Goal: Transaction & Acquisition: Book appointment/travel/reservation

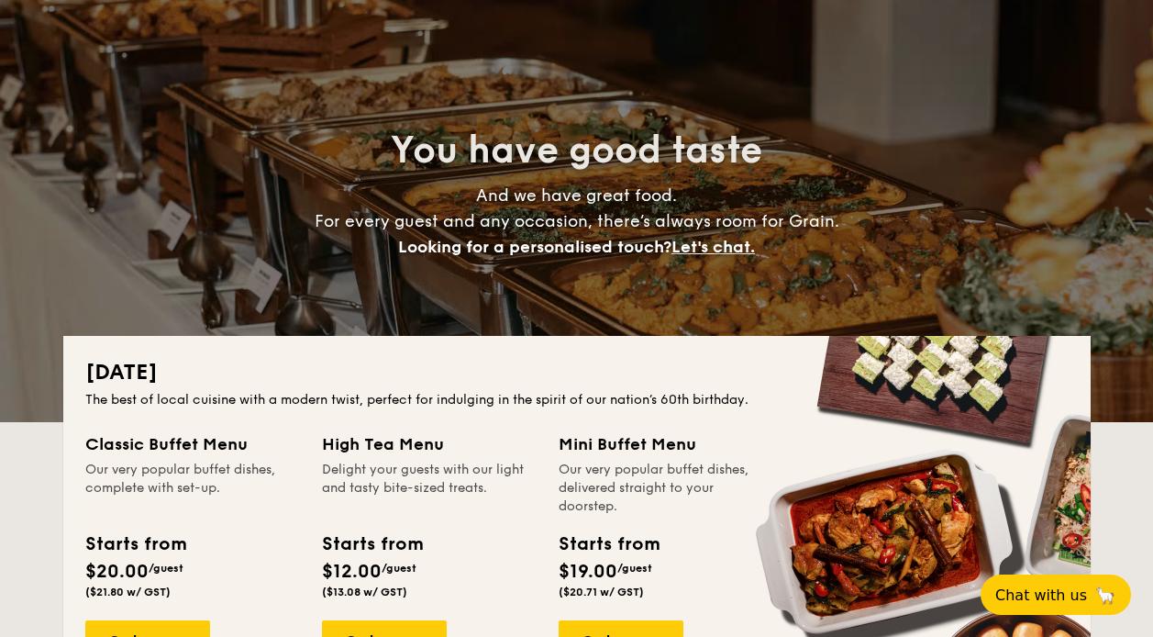
scroll to position [183, 0]
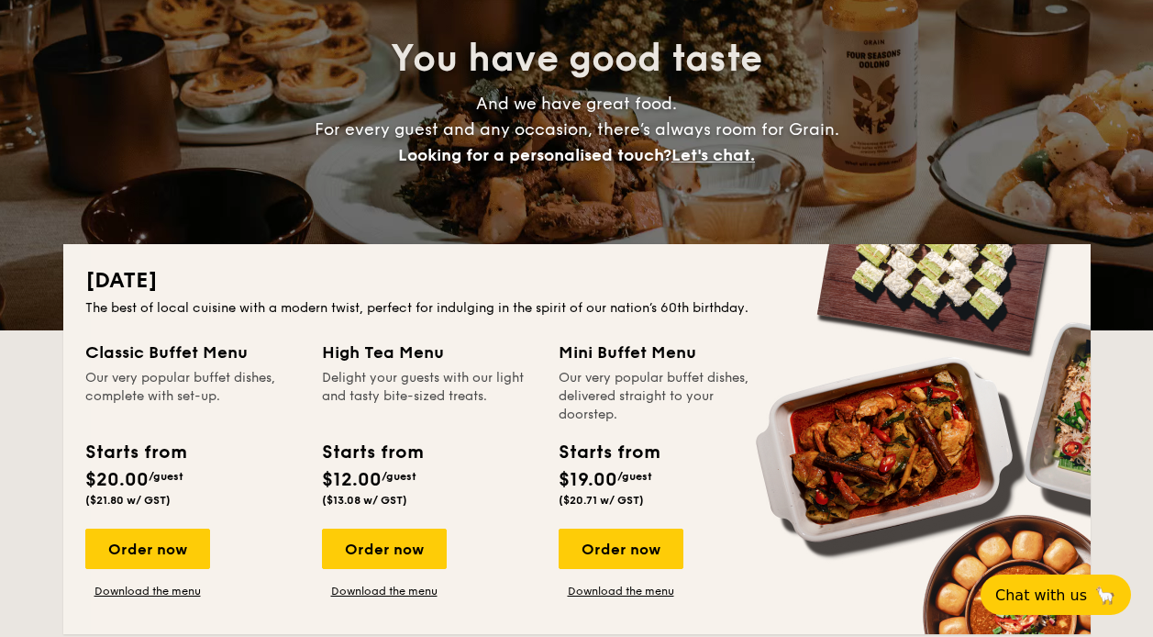
click at [369, 355] on div "High Tea Menu" at bounding box center [429, 352] width 215 height 26
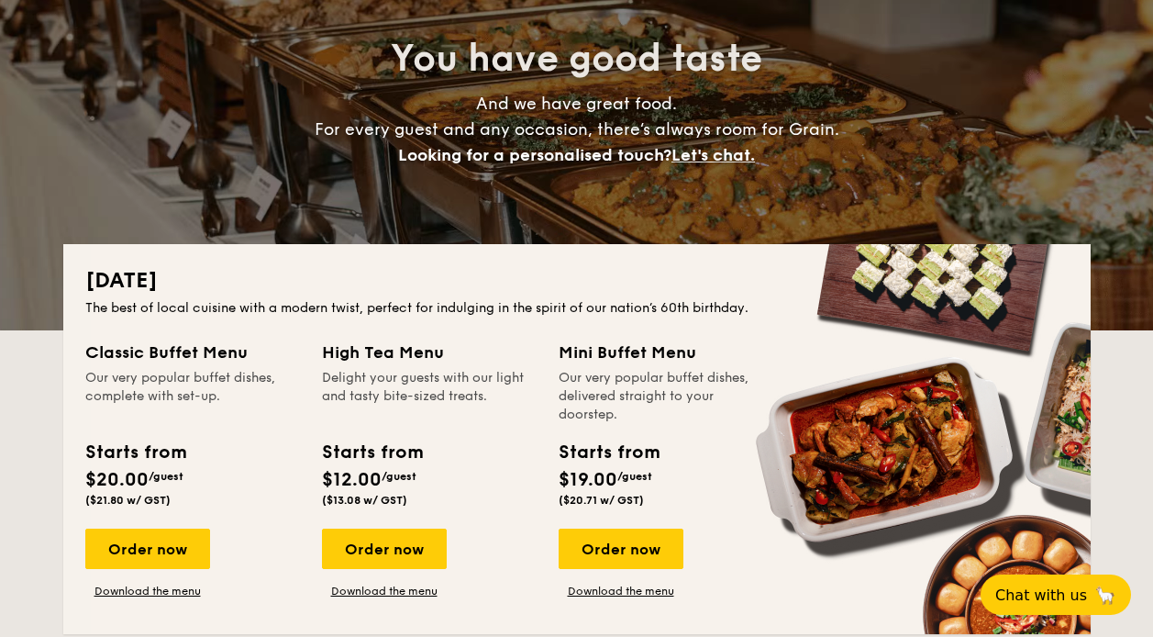
click at [374, 348] on div "High Tea Menu" at bounding box center [429, 352] width 215 height 26
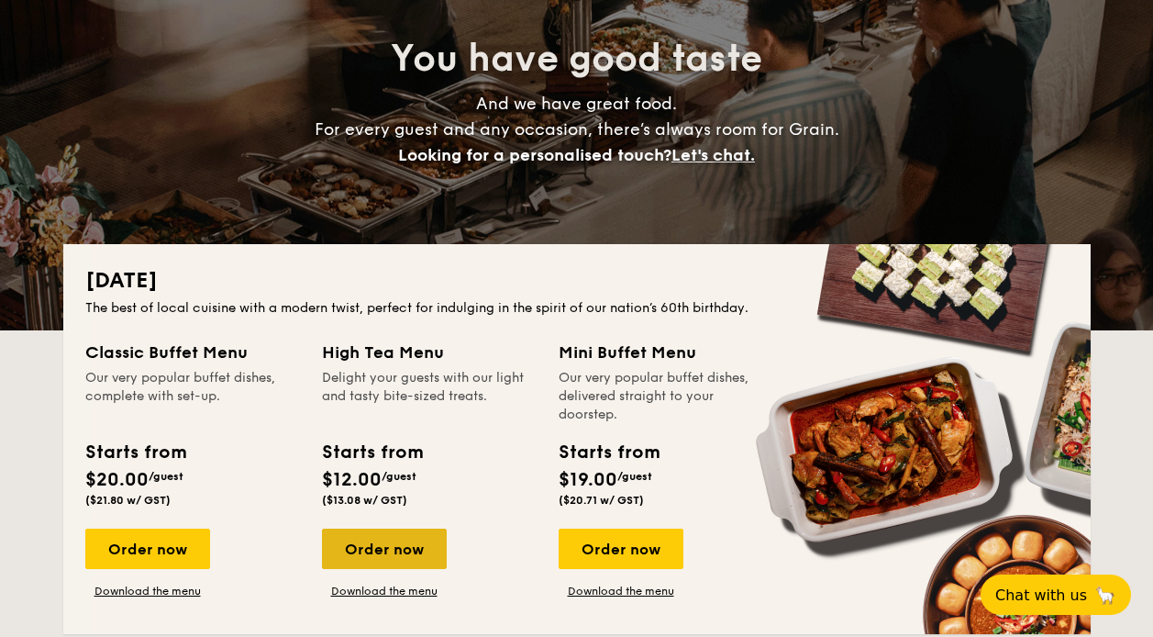
click at [413, 537] on div "Order now" at bounding box center [384, 548] width 125 height 40
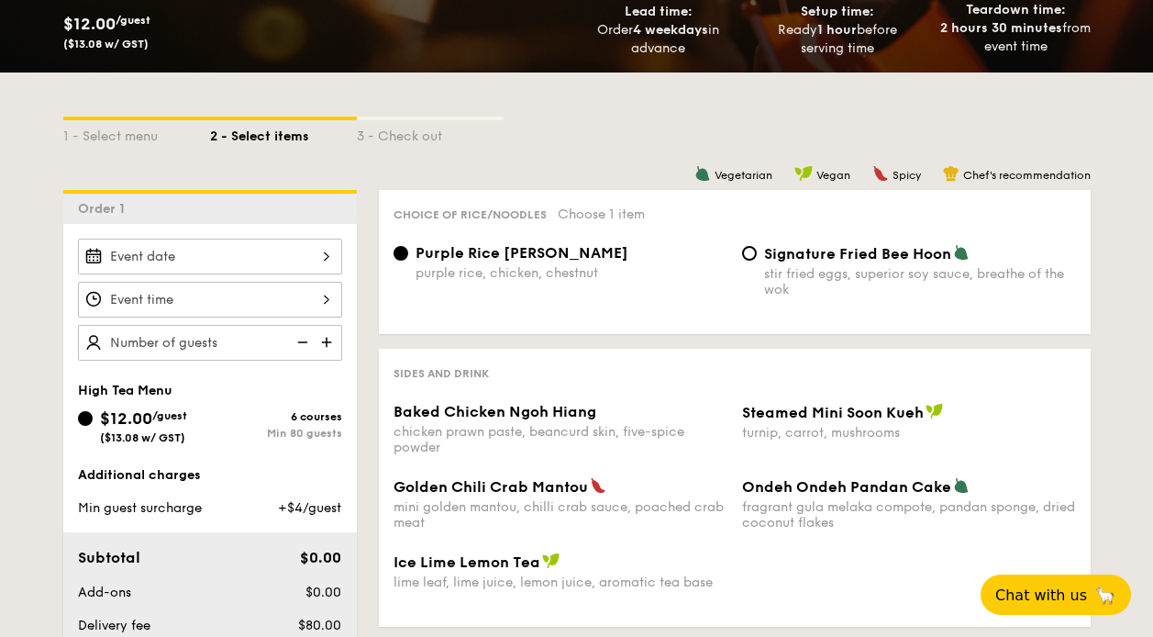
scroll to position [367, 0]
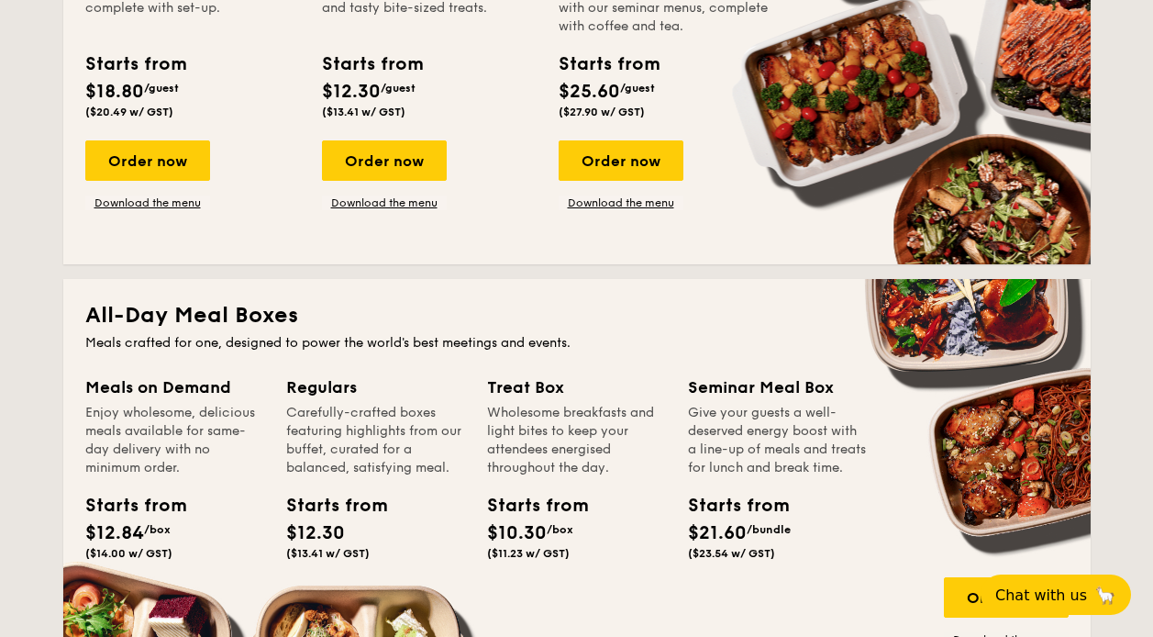
scroll to position [916, 0]
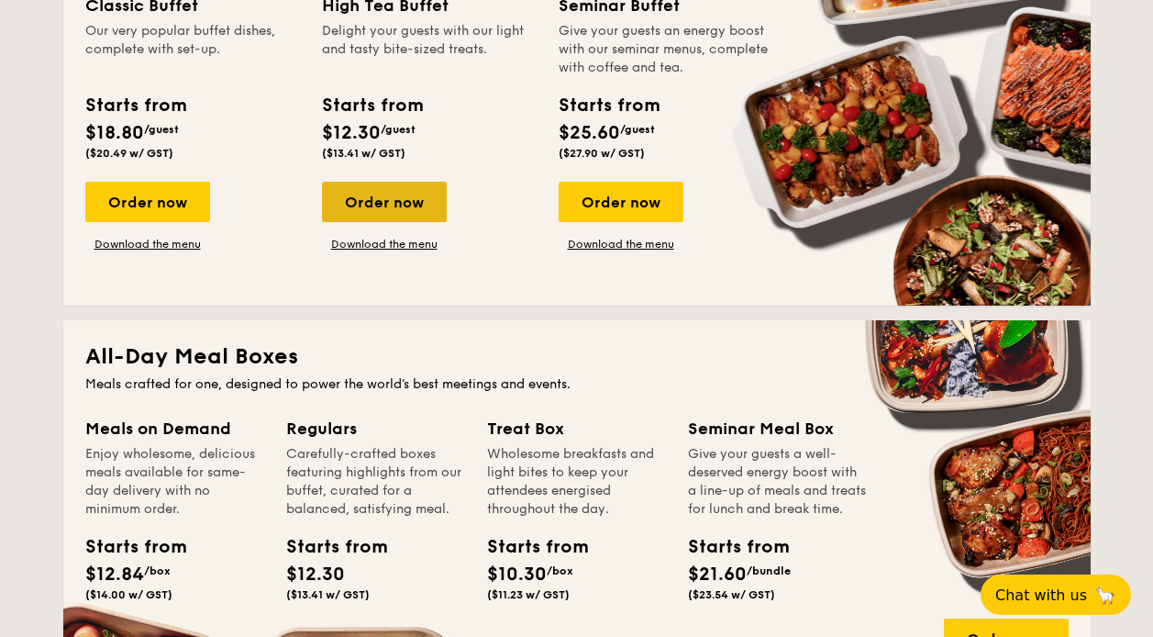
click at [438, 218] on div "Order now" at bounding box center [384, 202] width 125 height 40
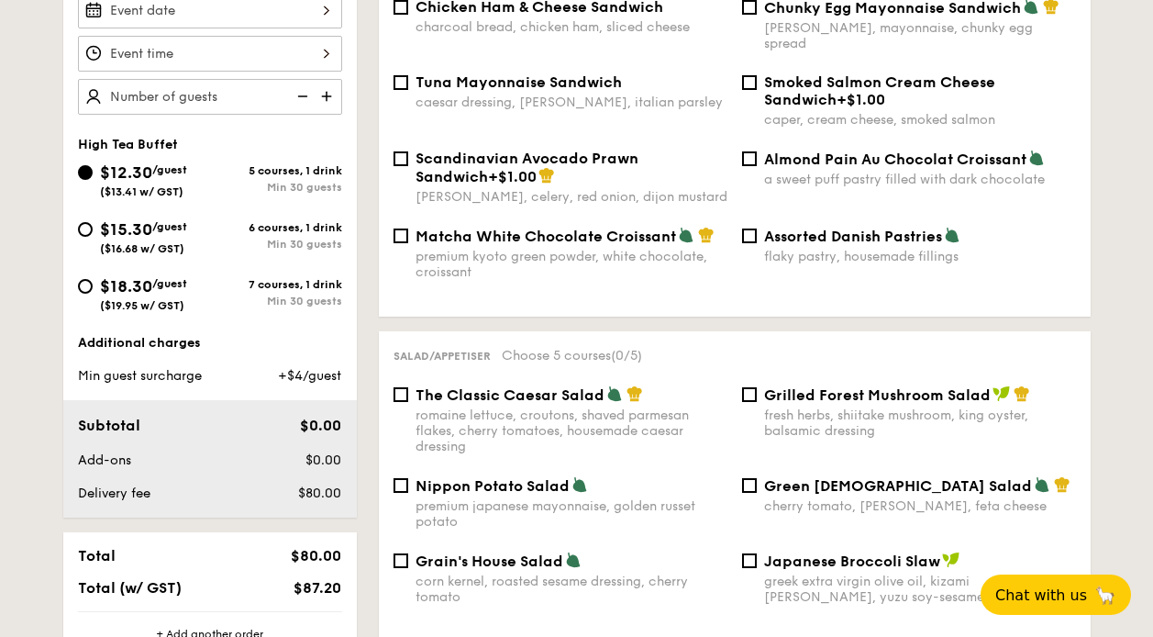
scroll to position [363, 0]
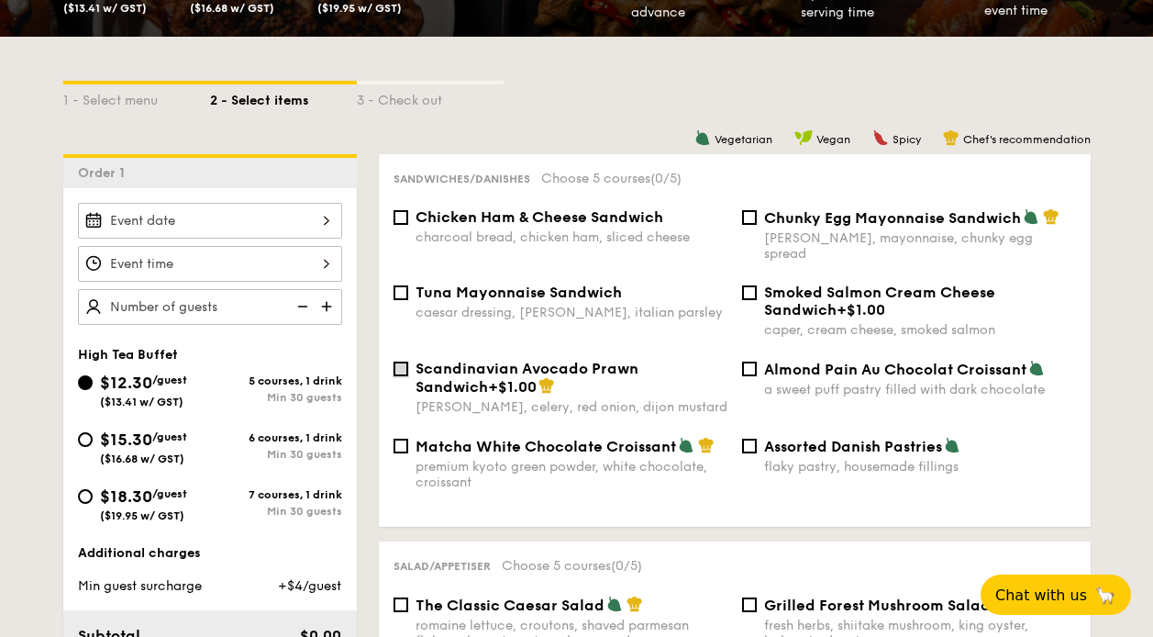
click at [405, 361] on input "Scandinavian Avocado Prawn Sandwich +$1.00 [PERSON_NAME], celery, red onion, di…" at bounding box center [400, 368] width 15 height 15
checkbox input "true"
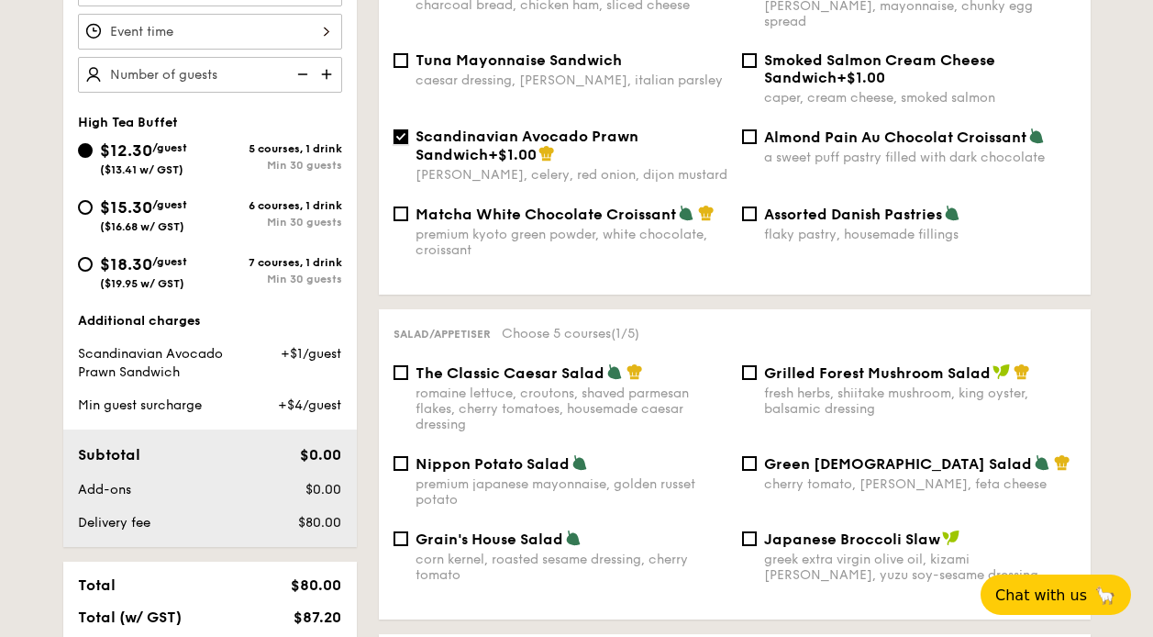
scroll to position [637, 0]
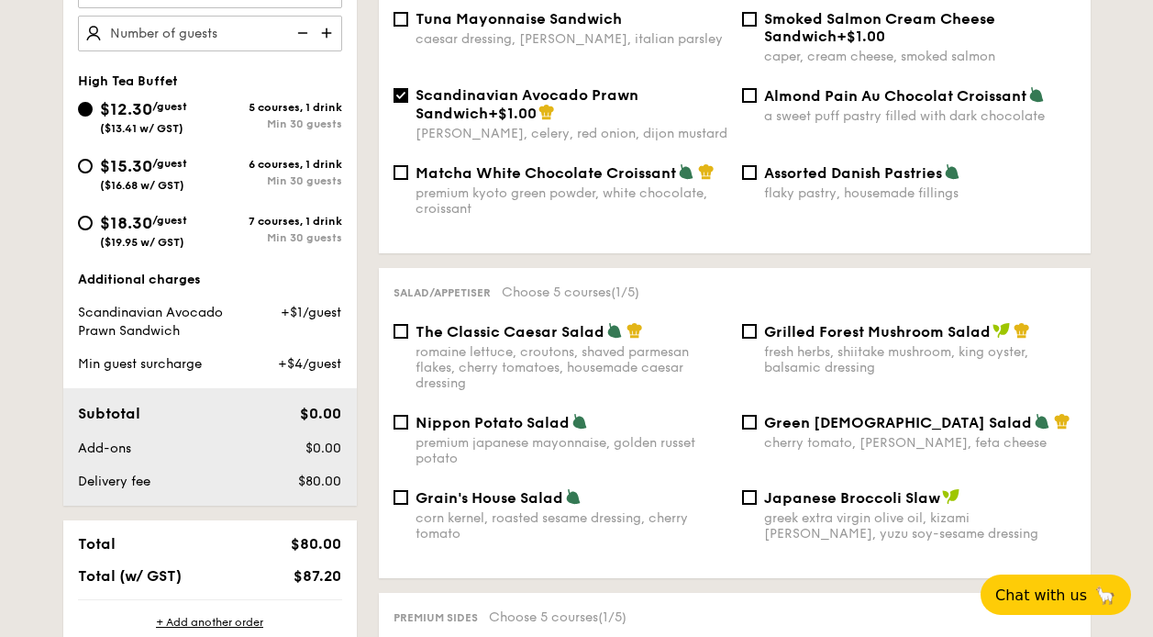
click at [773, 323] on span "Grilled Forest Mushroom Salad" at bounding box center [877, 331] width 227 height 17
click at [757, 324] on input "Grilled Forest Mushroom Salad fresh herbs, shiitake mushroom, king oyster, bals…" at bounding box center [749, 331] width 15 height 15
checkbox input "true"
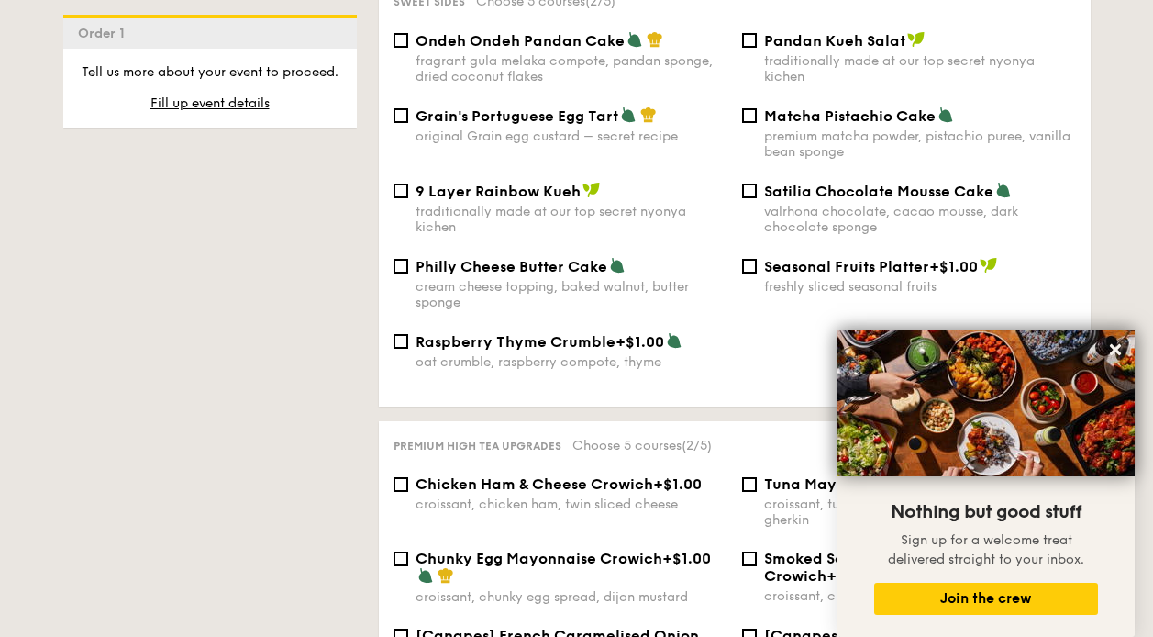
scroll to position [2092, 0]
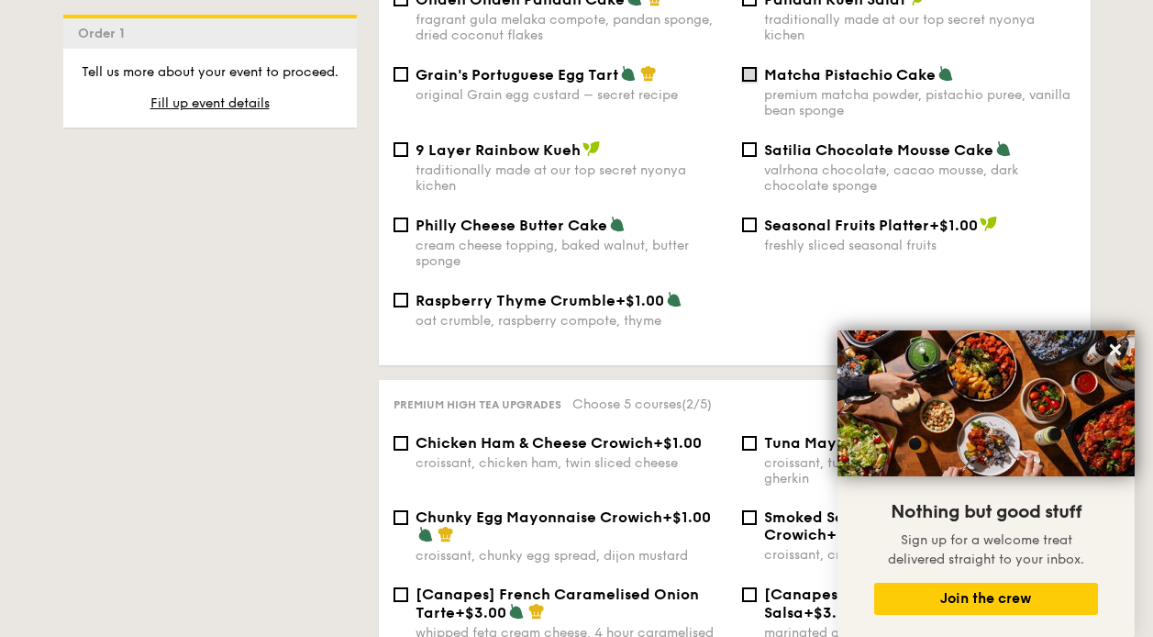
click at [748, 67] on input "Matcha Pistachio Cake premium matcha powder, pistachio puree, vanilla bean spon…" at bounding box center [749, 74] width 15 height 15
checkbox input "true"
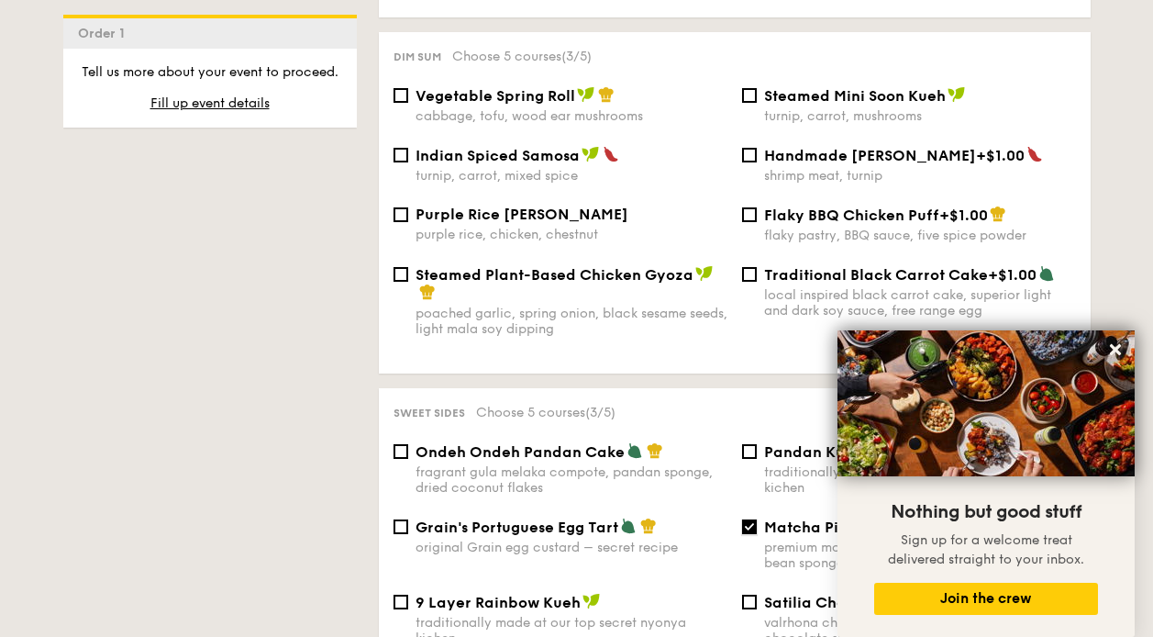
scroll to position [1637, 0]
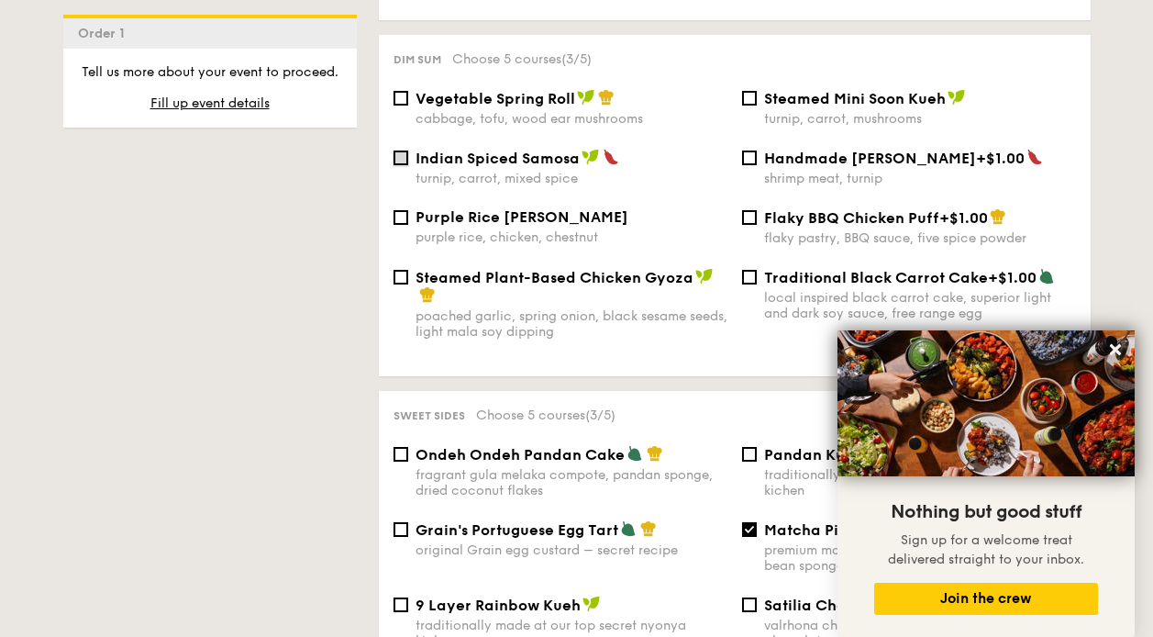
click at [397, 150] on input "Indian Spiced Samosa turnip, carrot, mixed spice" at bounding box center [400, 157] width 15 height 15
checkbox input "true"
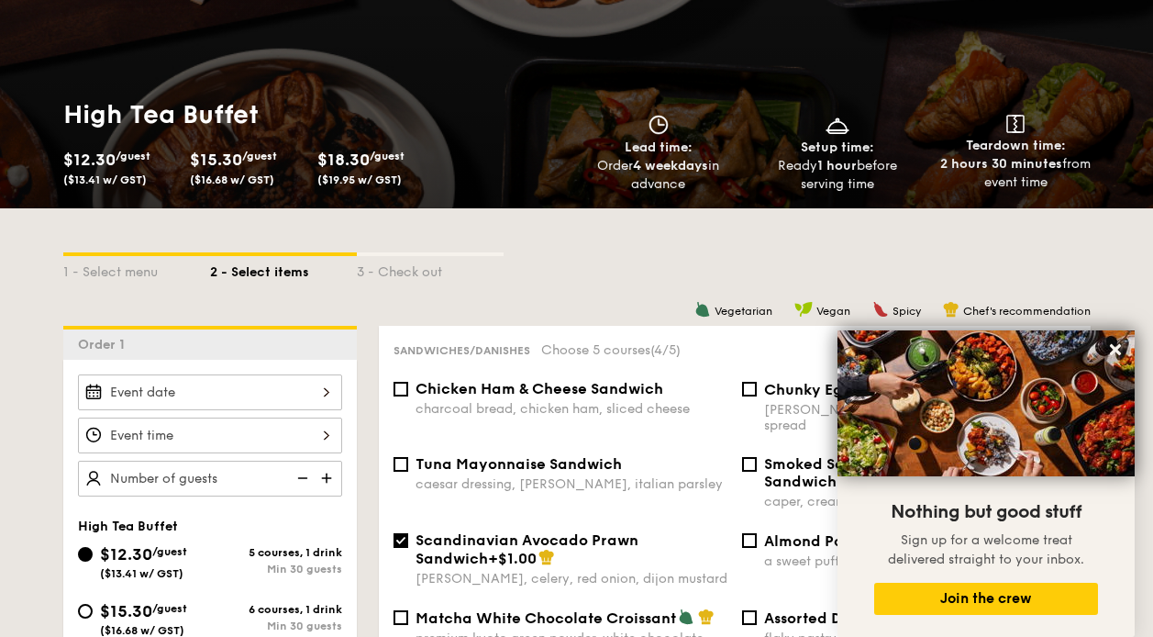
scroll to position [363, 0]
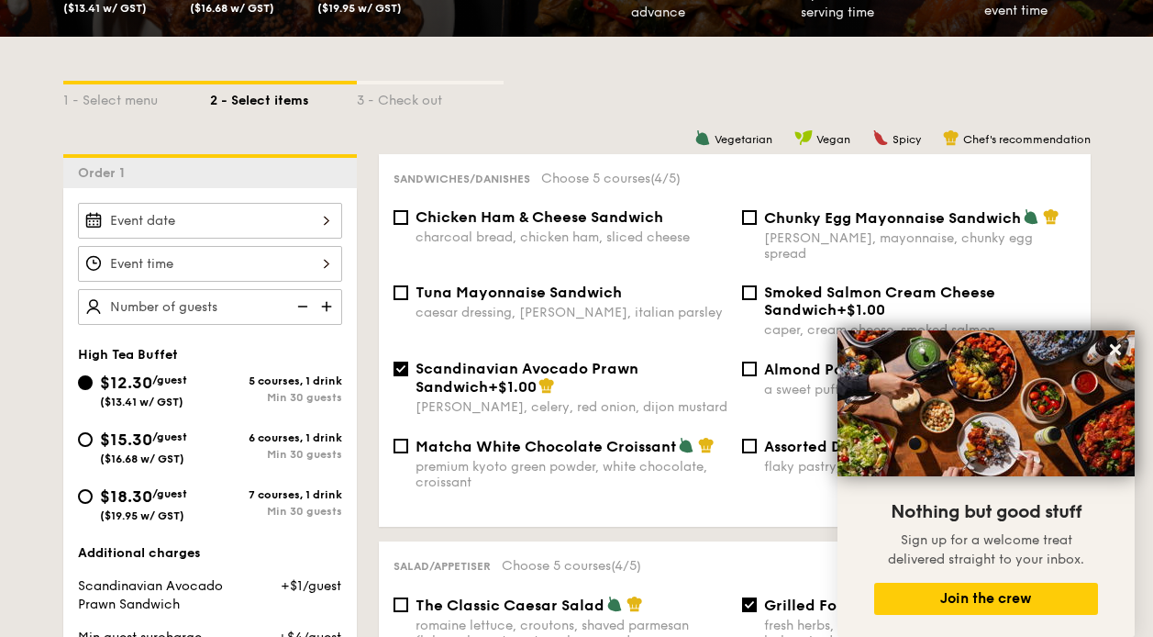
click at [228, 309] on input "text" at bounding box center [210, 307] width 264 height 36
type input "2"
type input "30 guests"
click at [204, 250] on input "$12.30 /guest ($13.41 w/ GST)" at bounding box center [210, 264] width 264 height 36
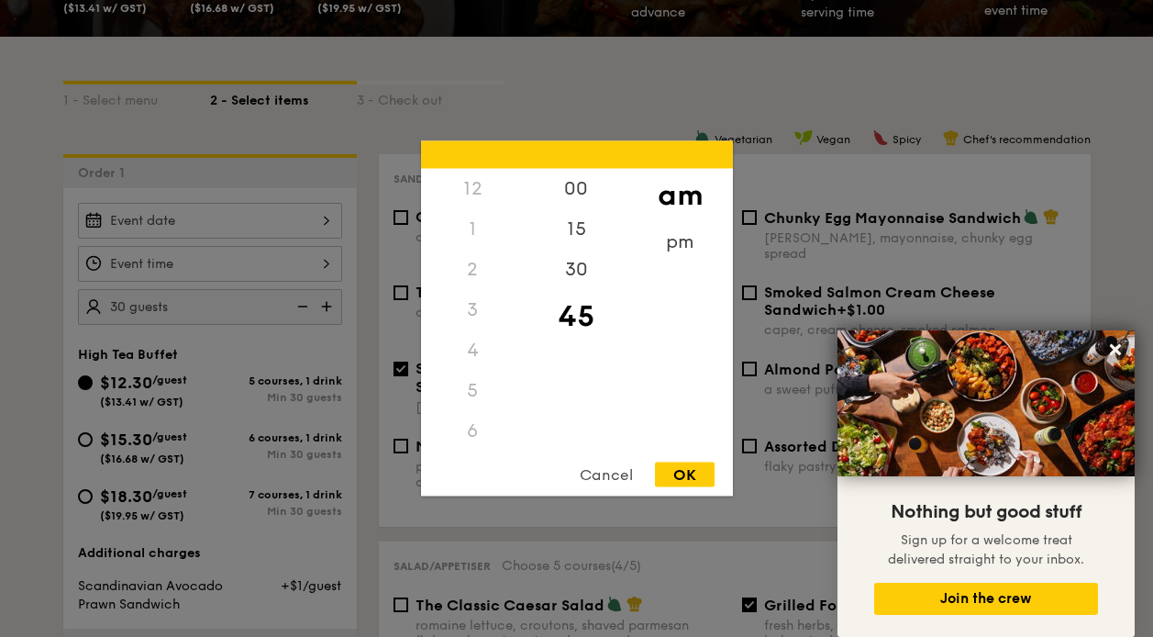
scroll to position [161, 0]
click at [163, 224] on div at bounding box center [576, 318] width 1153 height 637
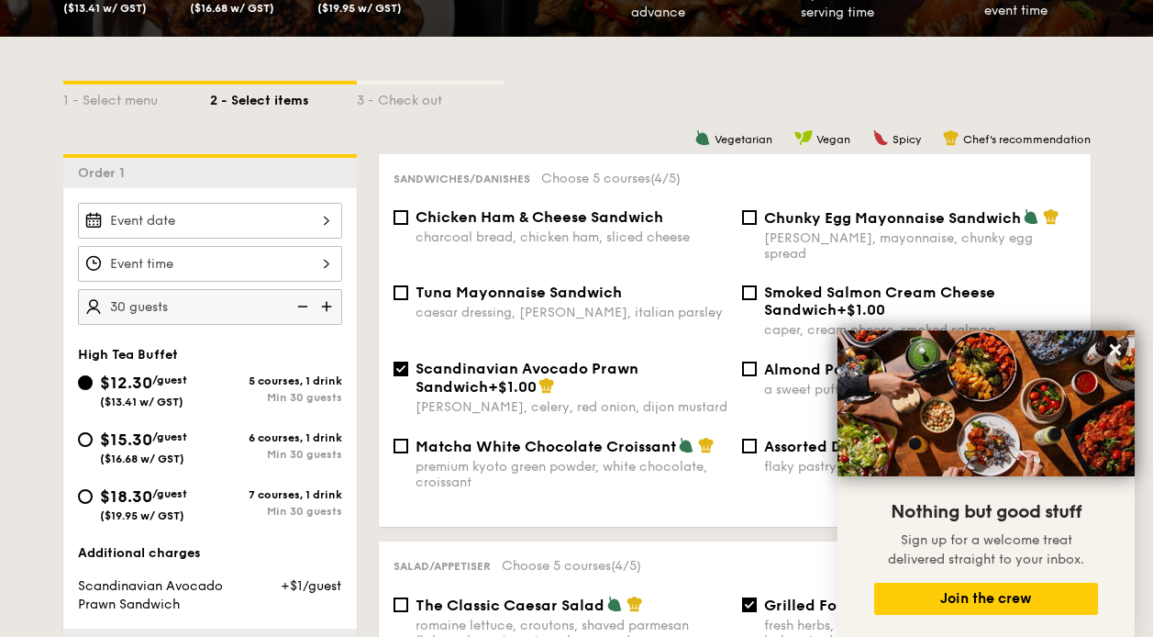
click at [165, 216] on input "$12.30 /guest ($13.41 w/ GST)" at bounding box center [210, 221] width 264 height 36
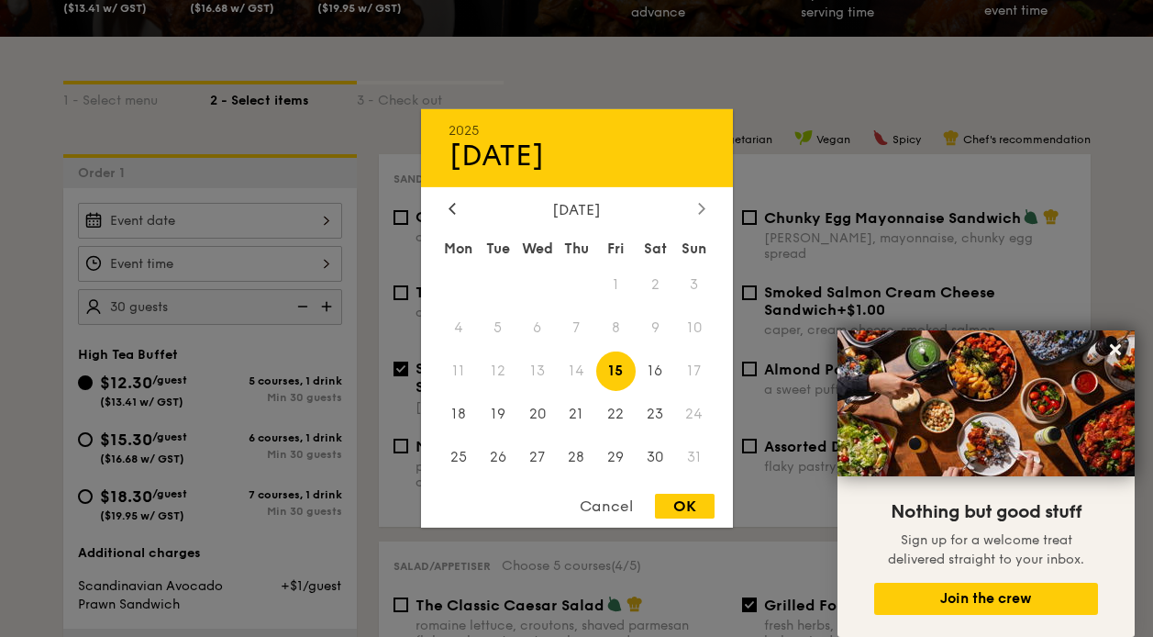
click at [695, 207] on div at bounding box center [701, 209] width 17 height 17
click at [497, 315] on span "9" at bounding box center [497, 327] width 39 height 39
click at [686, 497] on div "OK" at bounding box center [685, 505] width 60 height 25
type input "Sep 09, 2025"
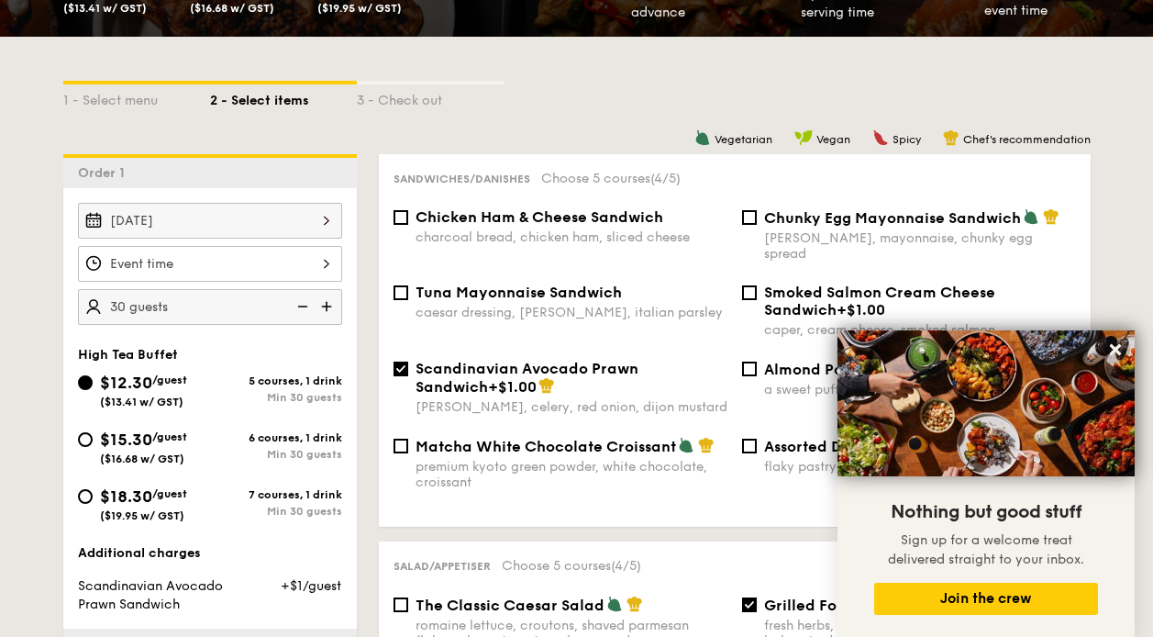
click at [263, 265] on input "$12.30 /guest ($13.41 w/ GST)" at bounding box center [210, 264] width 264 height 36
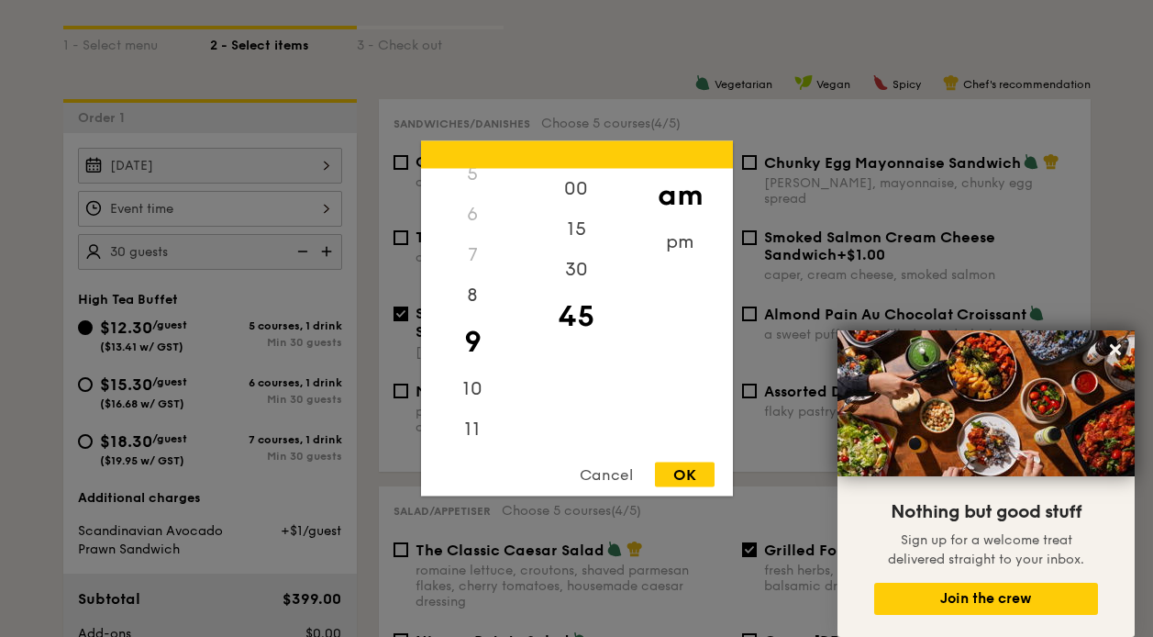
scroll to position [455, 0]
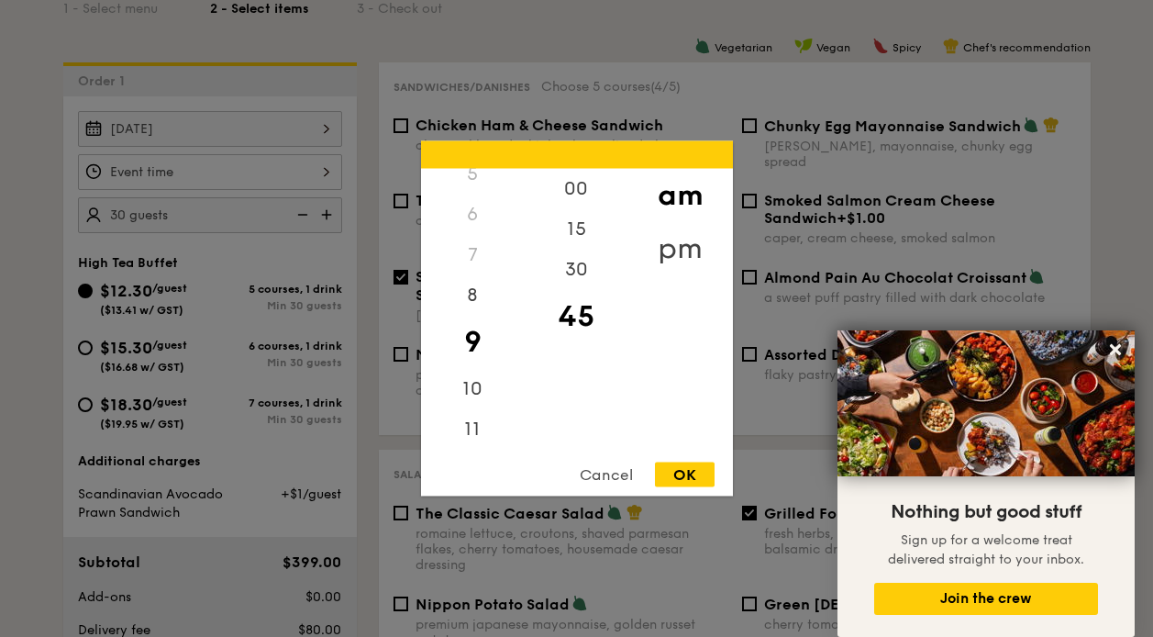
click at [662, 246] on div "pm" at bounding box center [680, 248] width 104 height 53
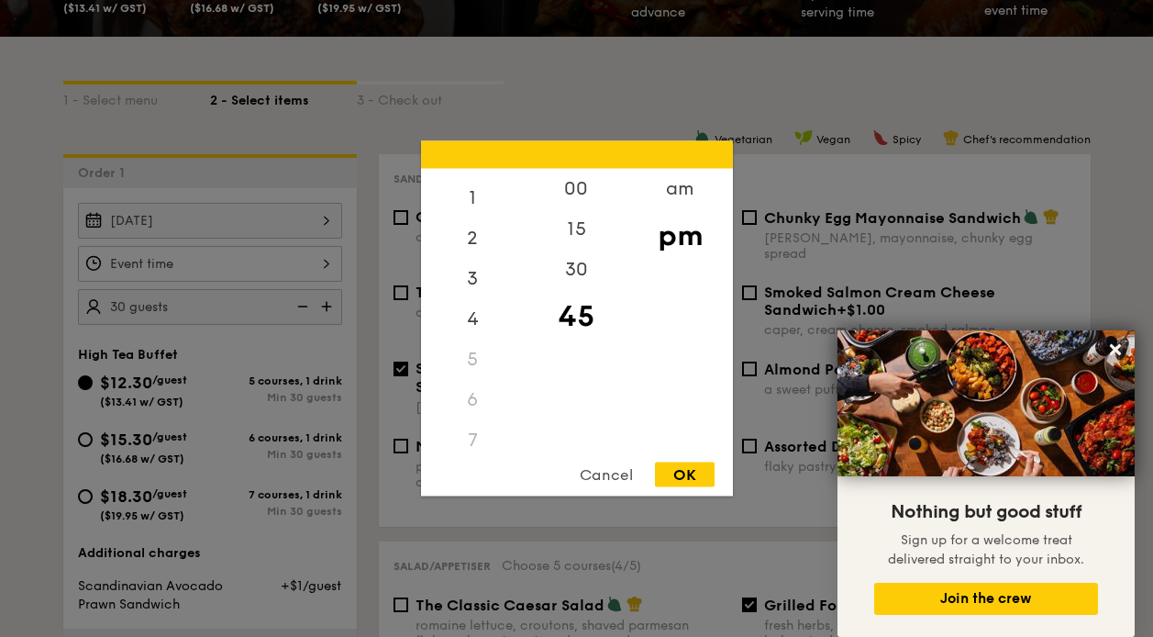
scroll to position [0, 0]
click at [468, 316] on div "3" at bounding box center [473, 316] width 104 height 53
click at [574, 230] on div "15" at bounding box center [577, 235] width 104 height 53
click at [681, 467] on div "OK" at bounding box center [685, 474] width 60 height 25
type input "3:15PM"
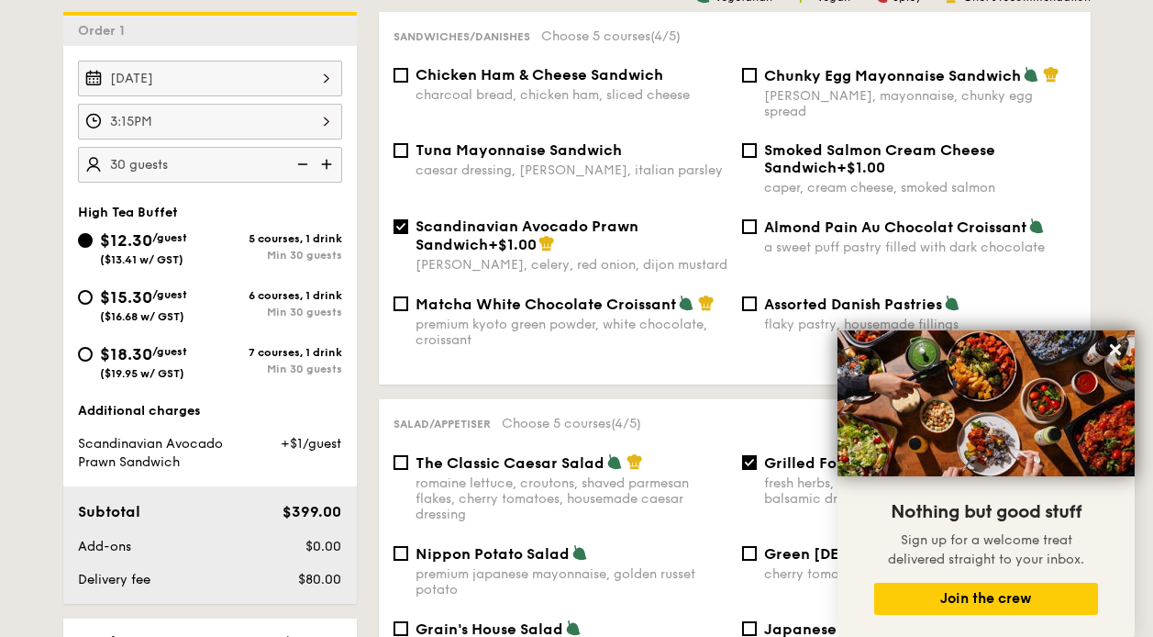
scroll to position [546, 0]
